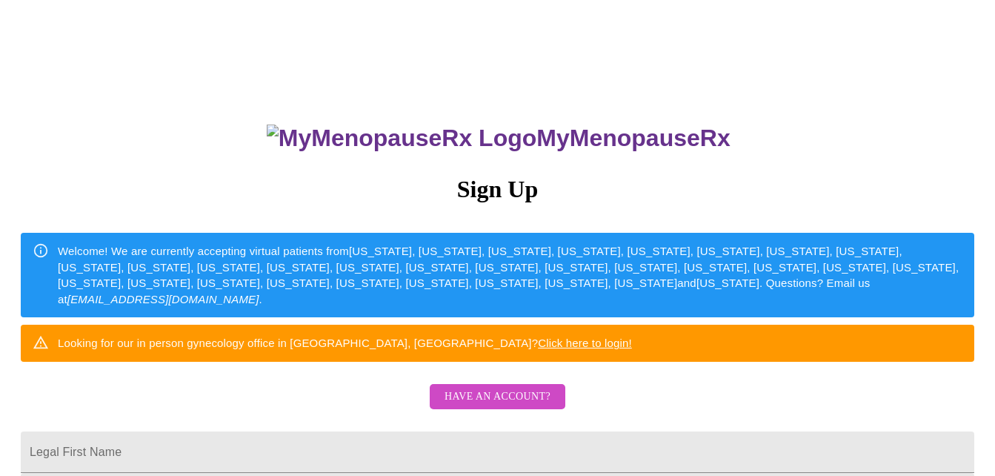
click at [516, 406] on span "Have an account?" at bounding box center [498, 396] width 106 height 19
click at [470, 406] on span "Have an account?" at bounding box center [498, 396] width 106 height 19
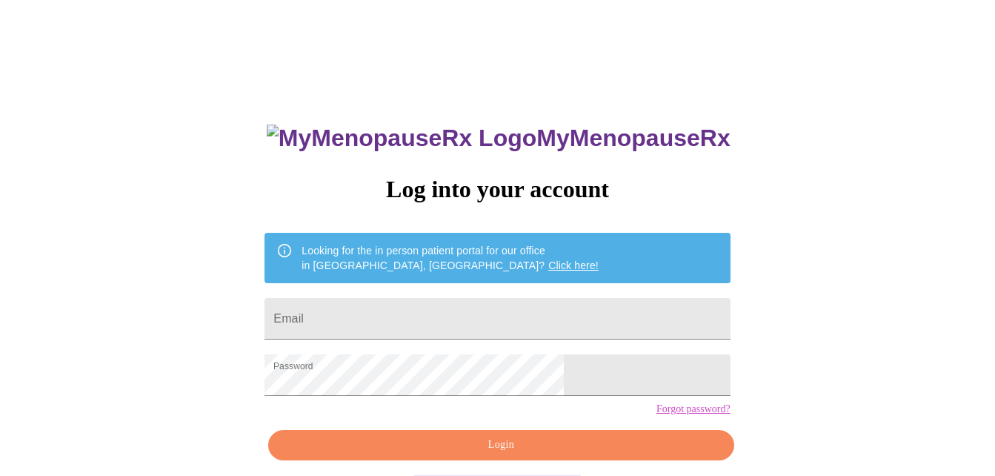
scroll to position [61, 0]
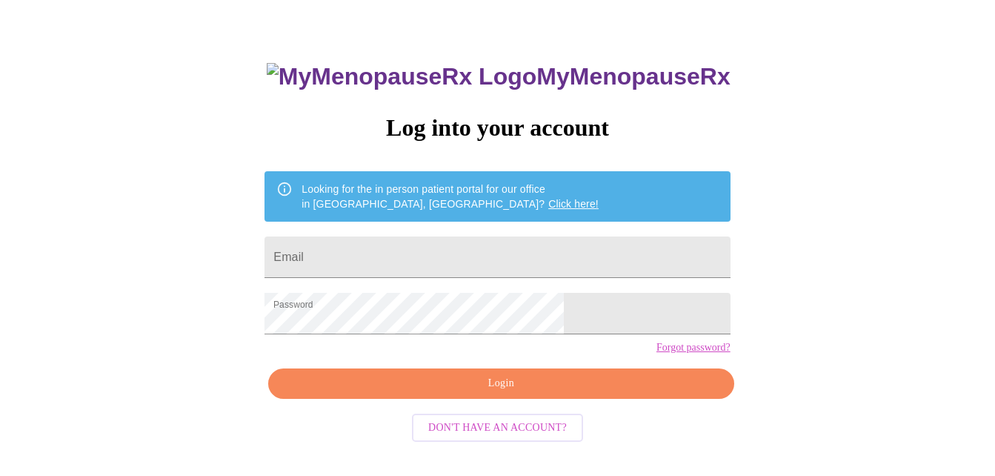
click at [468, 399] on button "Login" at bounding box center [500, 383] width 465 height 30
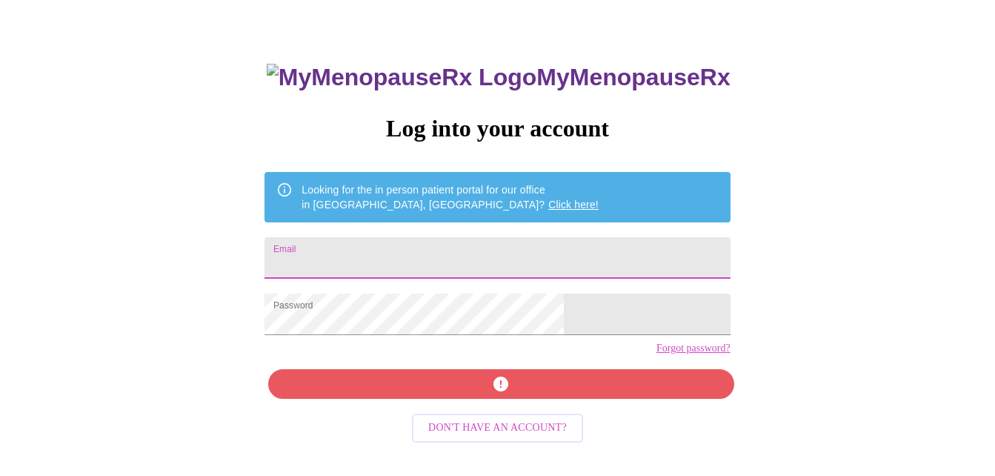
click at [437, 245] on input "Email" at bounding box center [497, 257] width 465 height 41
type input "suemalinowski@yahoo.com"
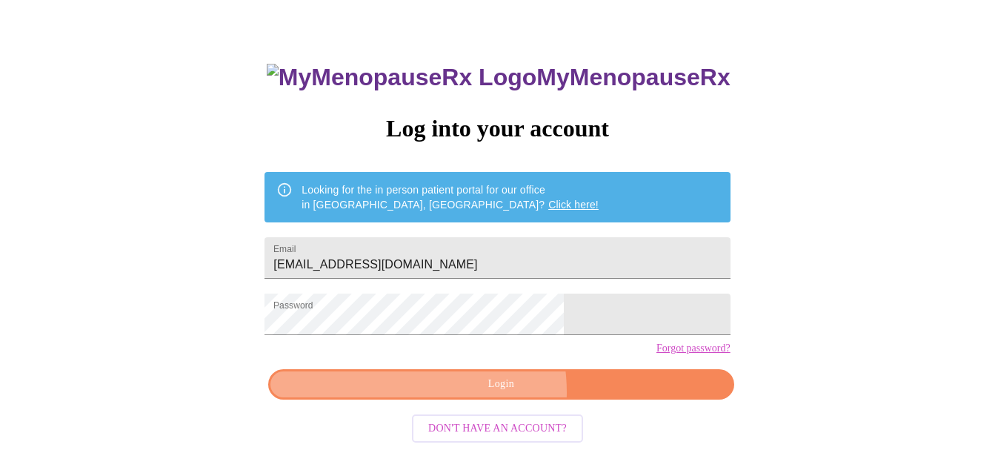
click at [470, 393] on span "Login" at bounding box center [500, 384] width 431 height 19
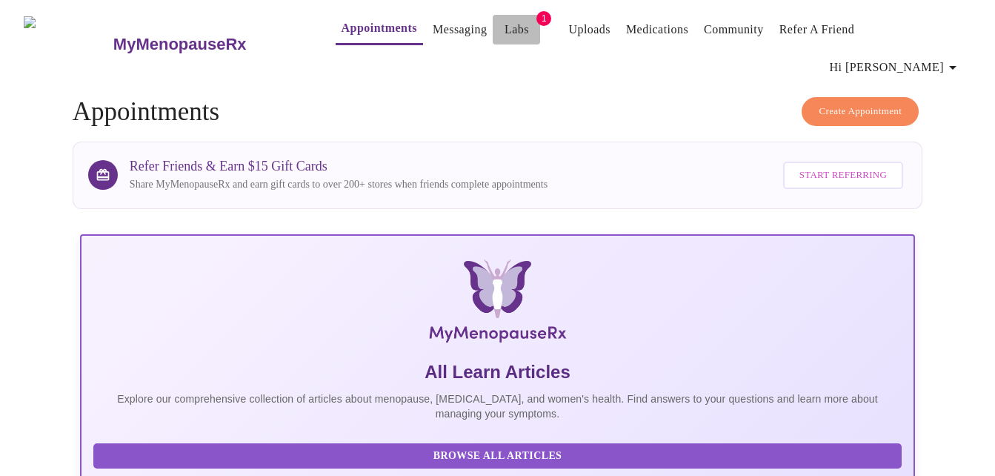
drag, startPoint x: 0, startPoint y: 0, endPoint x: 493, endPoint y: 34, distance: 494.6
click at [505, 34] on link "Labs" at bounding box center [517, 29] width 24 height 21
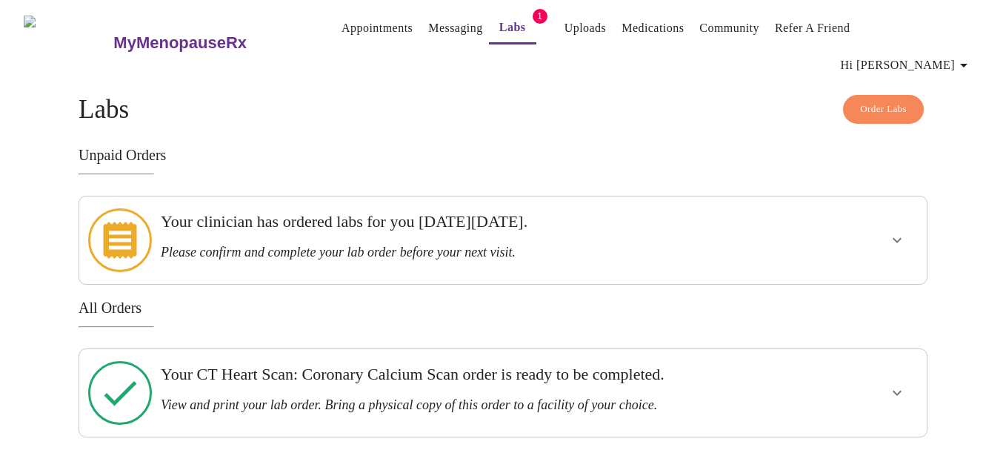
click at [428, 22] on link "Messaging" at bounding box center [455, 28] width 54 height 21
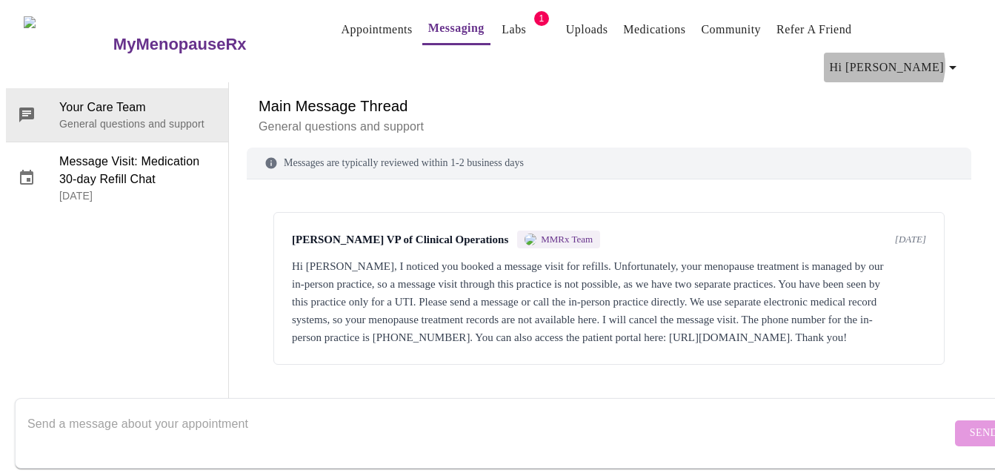
click at [954, 59] on icon "button" at bounding box center [953, 68] width 18 height 18
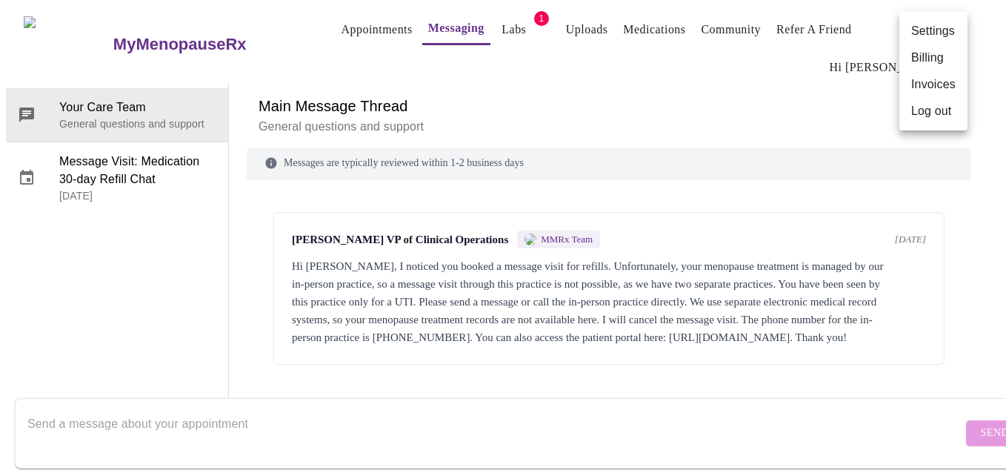
click at [923, 110] on li "Log out" at bounding box center [933, 111] width 68 height 27
